Goal: Task Accomplishment & Management: Use online tool/utility

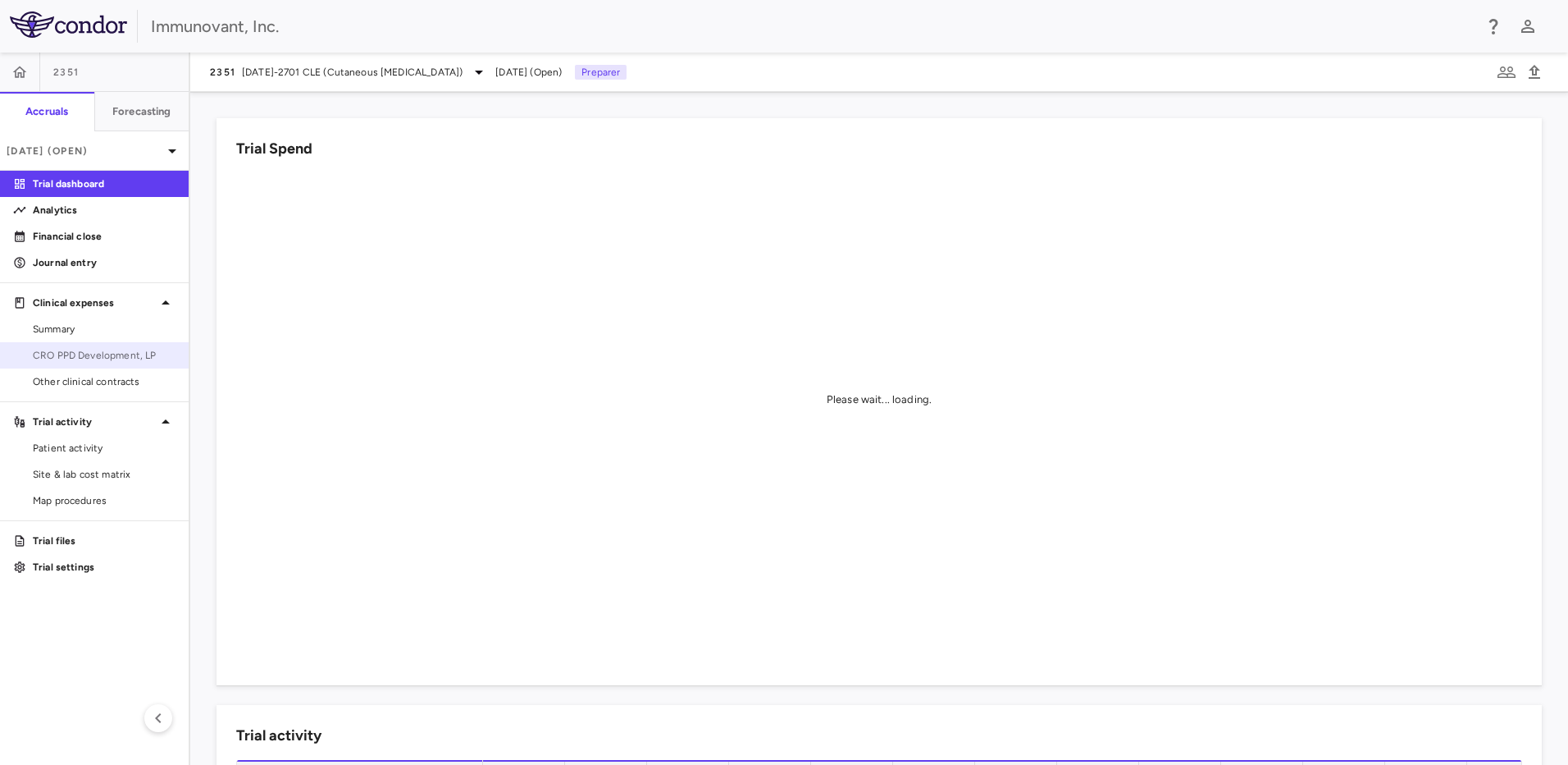
click at [117, 364] on link "CRO PPD Development, LP" at bounding box center [94, 356] width 188 height 25
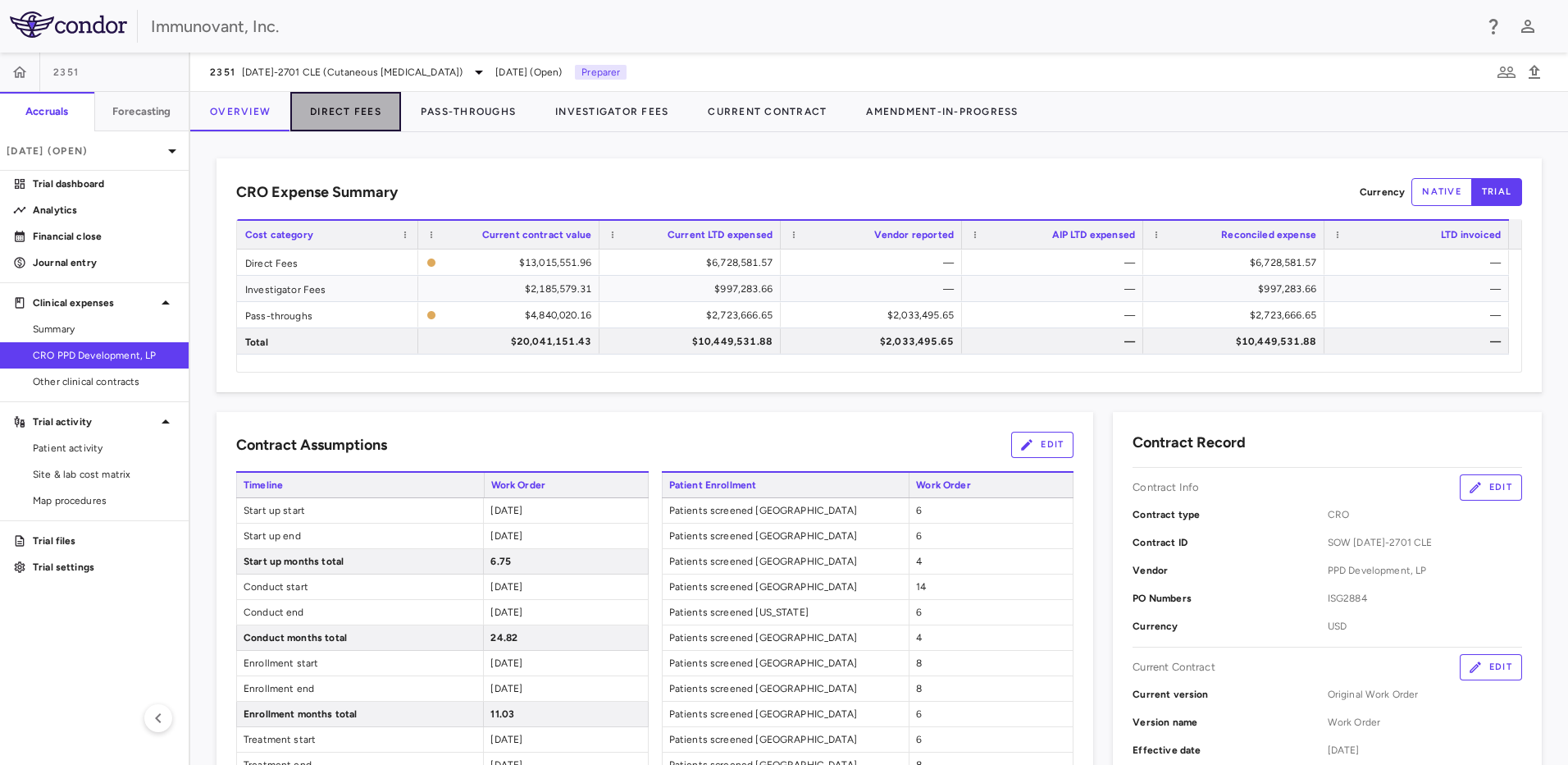
click at [364, 104] on button "Direct Fees" at bounding box center [345, 111] width 110 height 39
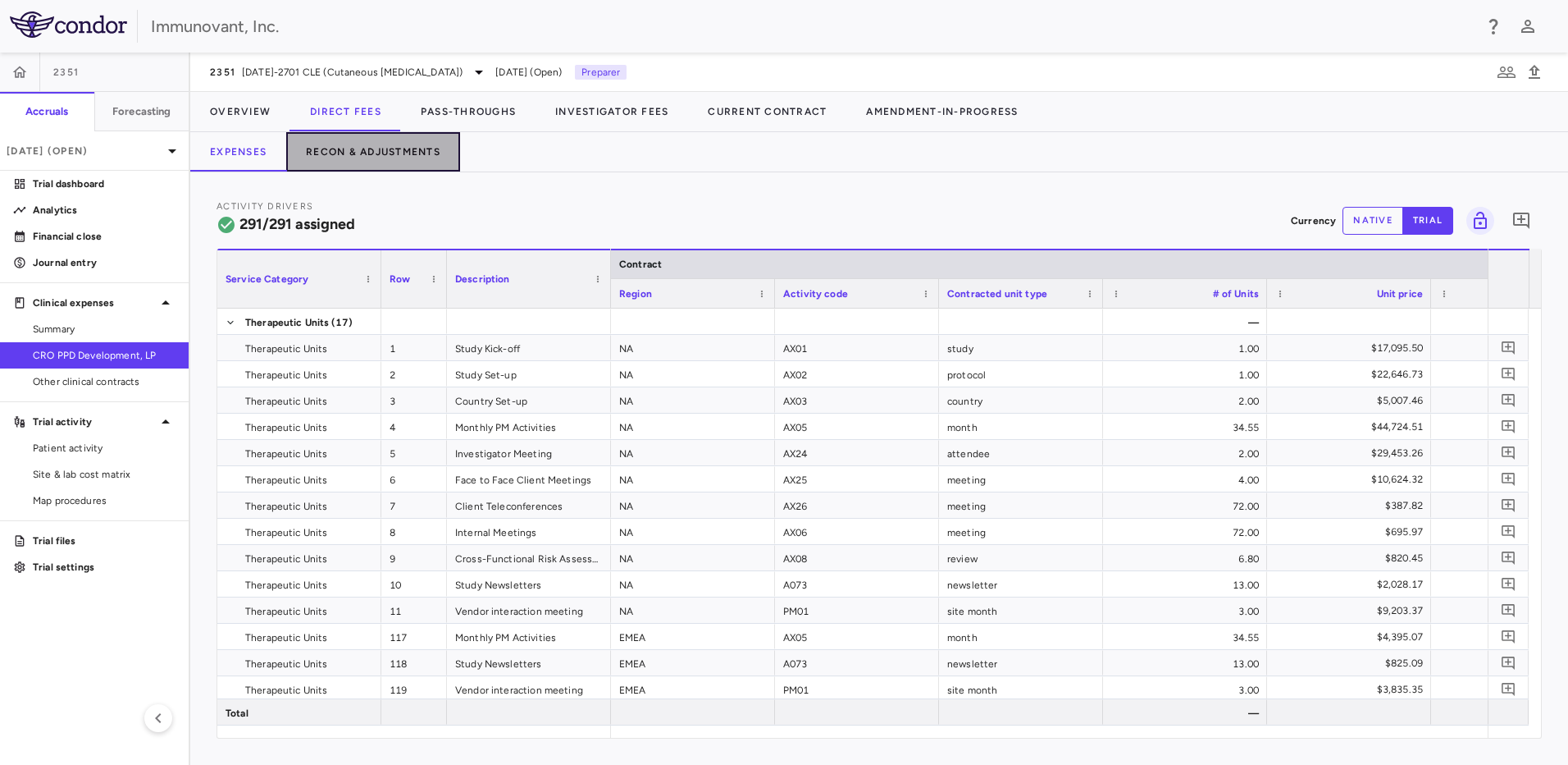
click at [350, 154] on button "Recon & Adjustments" at bounding box center [373, 151] width 174 height 39
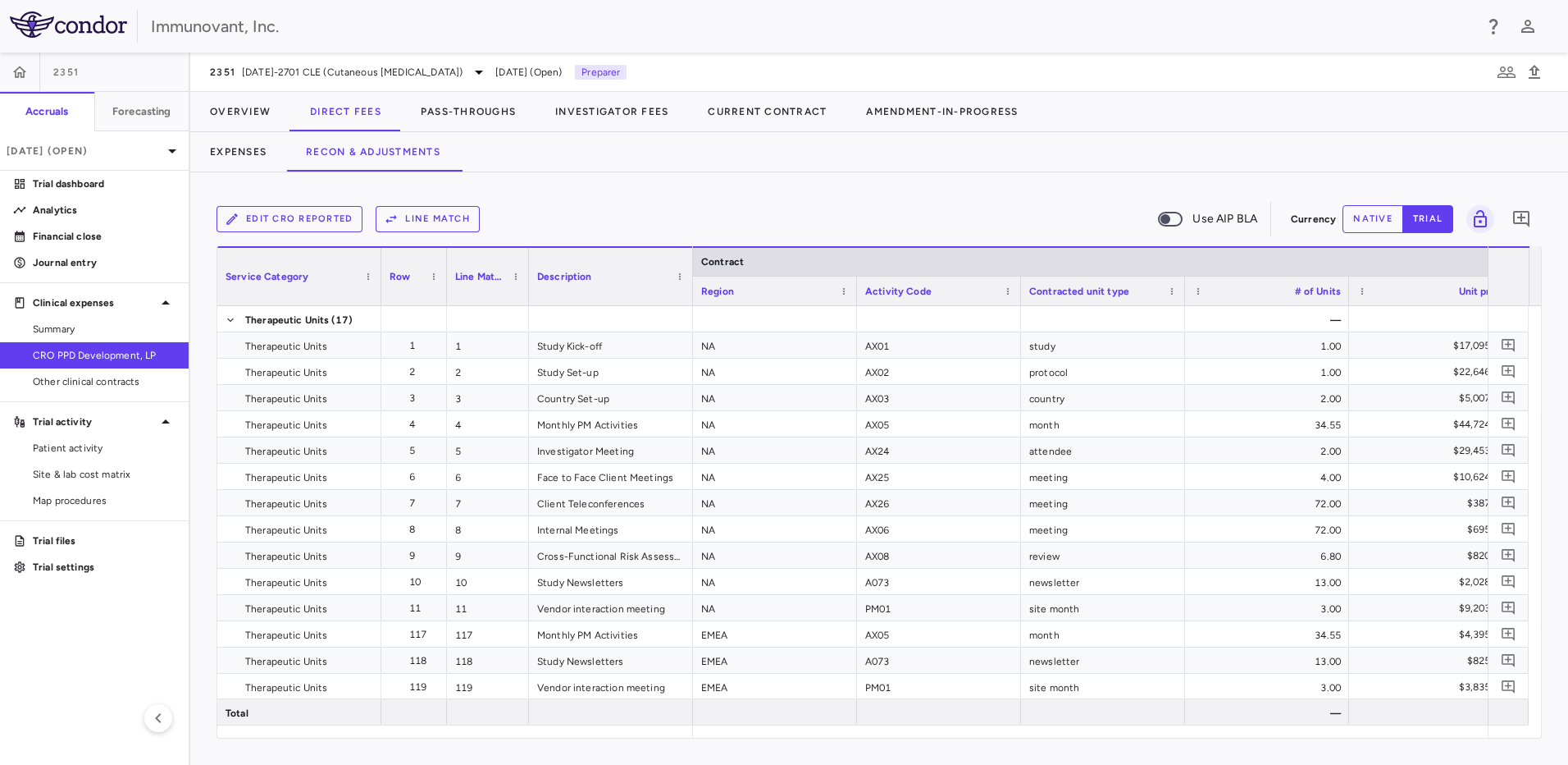
click at [431, 219] on button "Line Match" at bounding box center [428, 219] width 104 height 26
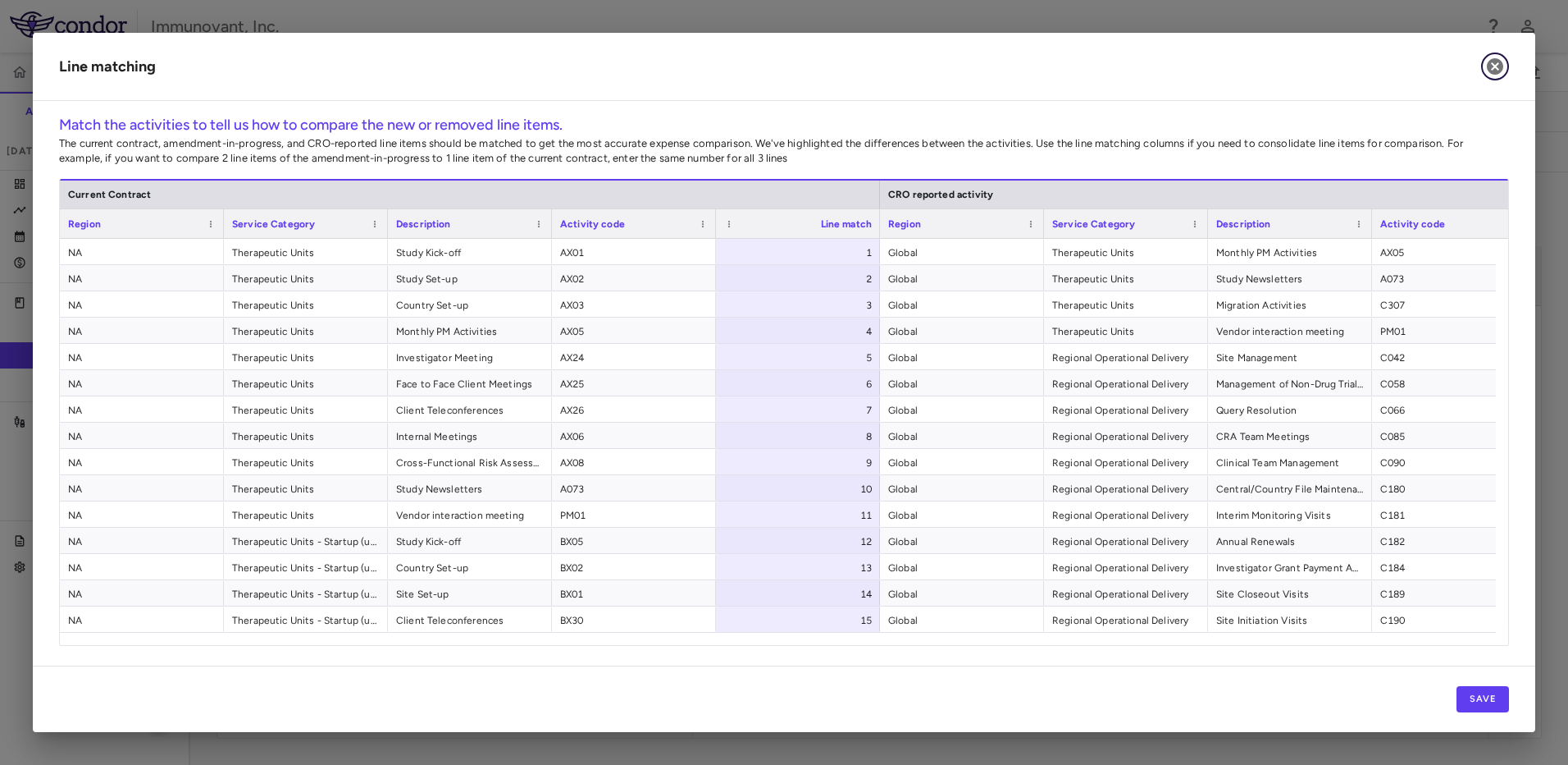
click at [1501, 69] on icon "button" at bounding box center [1496, 67] width 17 height 17
